Goal: Task Accomplishment & Management: Use online tool/utility

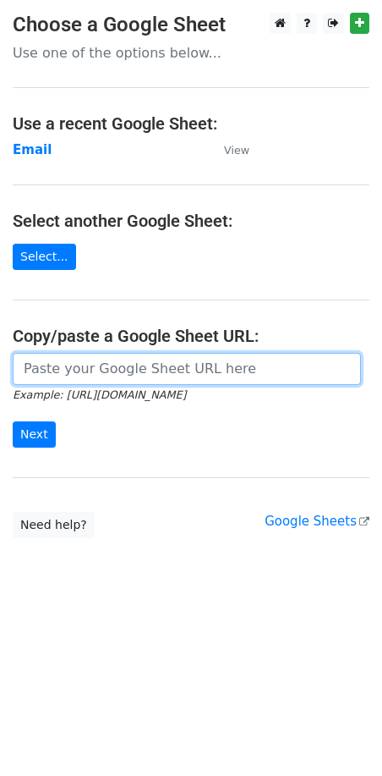
click at [90, 380] on input "url" at bounding box center [187, 369] width 348 height 32
click at [90, 375] on input "url" at bounding box center [187, 369] width 348 height 32
paste input "https://docs.google.com/spreadsheets/d/1kkuvtFhSU96zbUb1siQY-U0C9dKU1thMyGs0vt7…"
type input "https://docs.google.com/spreadsheets/d/1kkuvtFhSU96zbUb1siQY-U0C9dKU1thMyGs0vt7…"
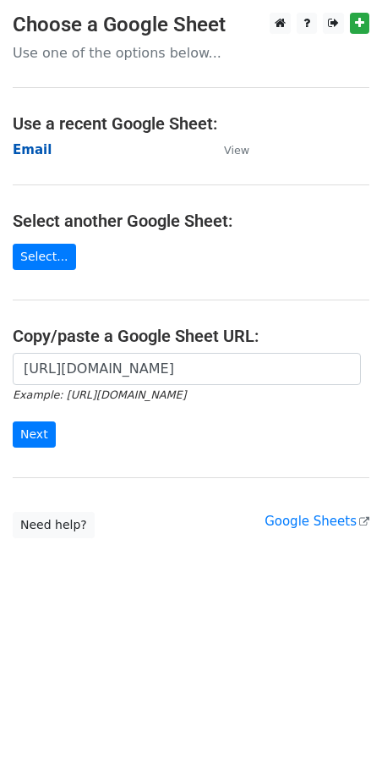
click at [33, 156] on strong "Email" at bounding box center [32, 149] width 39 height 15
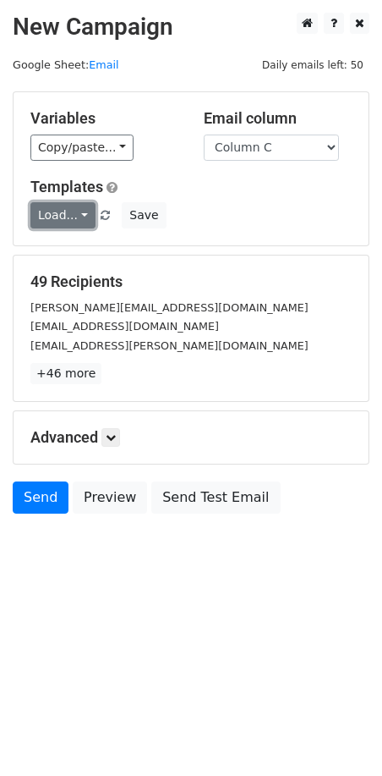
click at [60, 217] on link "Load..." at bounding box center [62, 215] width 65 height 26
click at [103, 248] on link "FCA" at bounding box center [98, 253] width 134 height 27
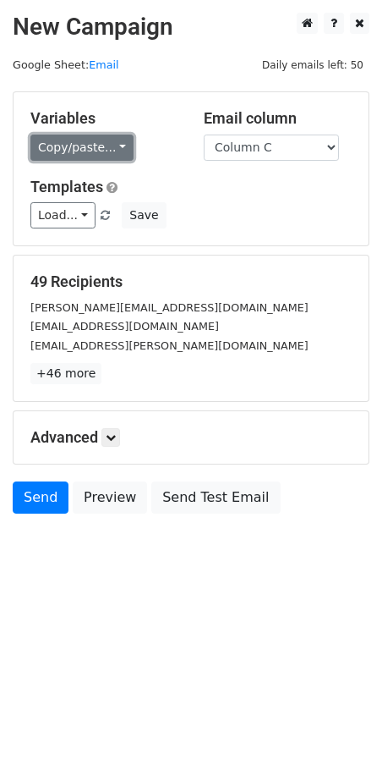
click at [91, 145] on link "Copy/paste..." at bounding box center [81, 147] width 103 height 26
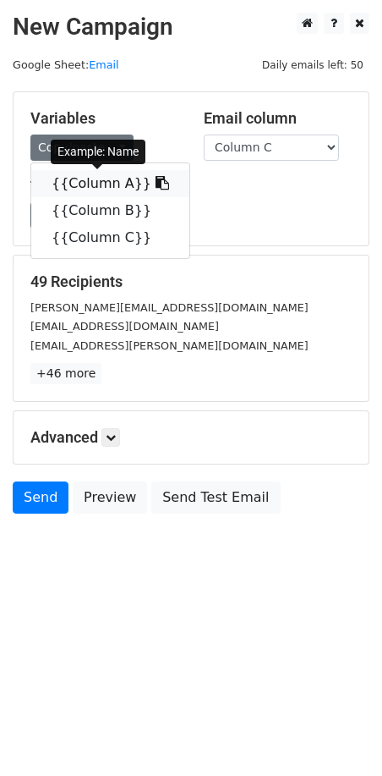
click at [99, 182] on link "{{Column A}}" at bounding box center [110, 183] width 158 height 27
